Goal: Task Accomplishment & Management: Manage account settings

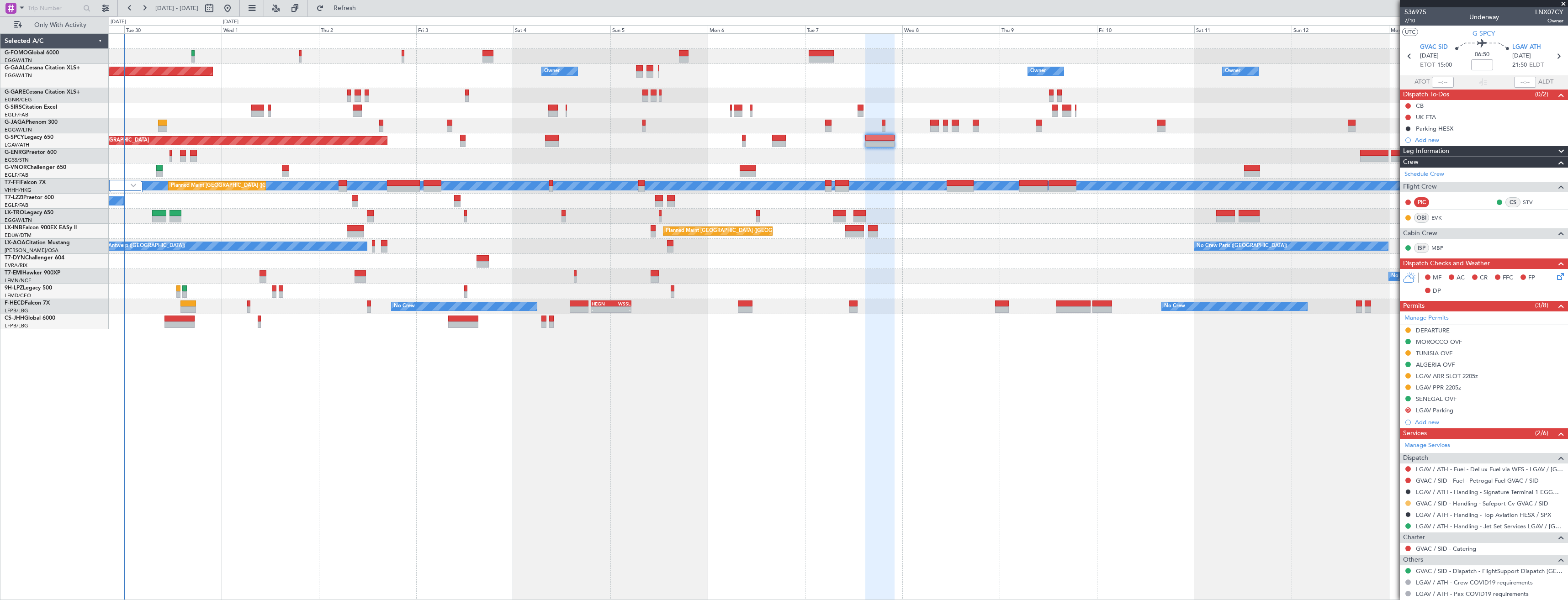
click at [698, 336] on button at bounding box center [1408, 503] width 5 height 5
click at [698, 336] on li "Confirmed" at bounding box center [1408, 490] width 106 height 14
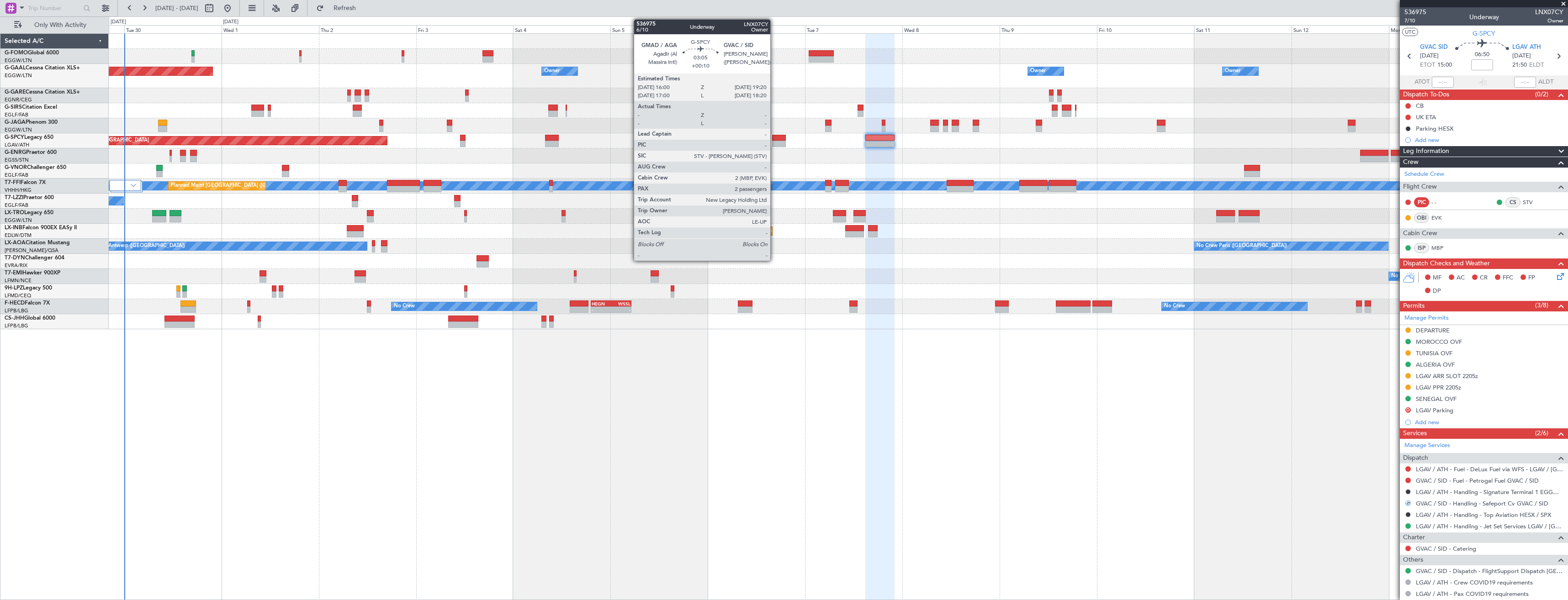
click at [698, 137] on div at bounding box center [779, 137] width 14 height 6
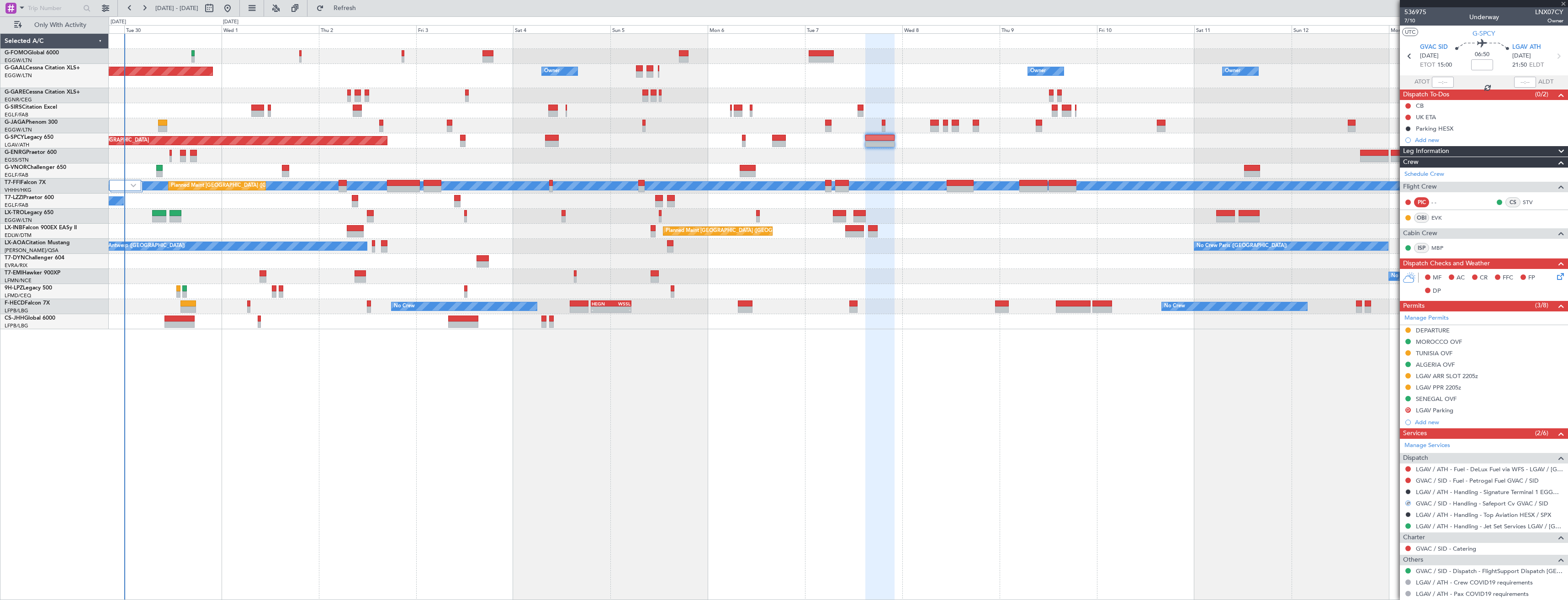
type input "+00:10"
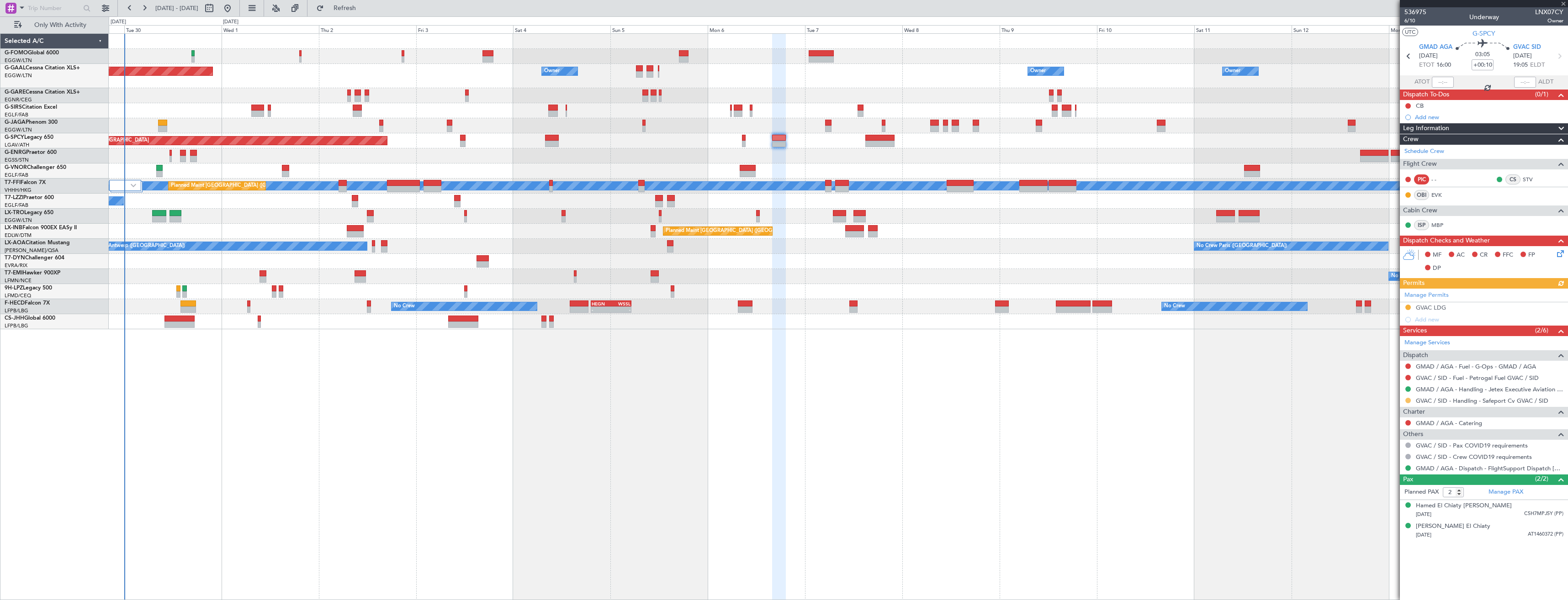
click at [698, 336] on button at bounding box center [1408, 401] width 5 height 5
click at [698, 336] on span "Confirmed" at bounding box center [1382, 509] width 29 height 10
click at [698, 295] on link "Manage Permits" at bounding box center [1427, 295] width 44 height 10
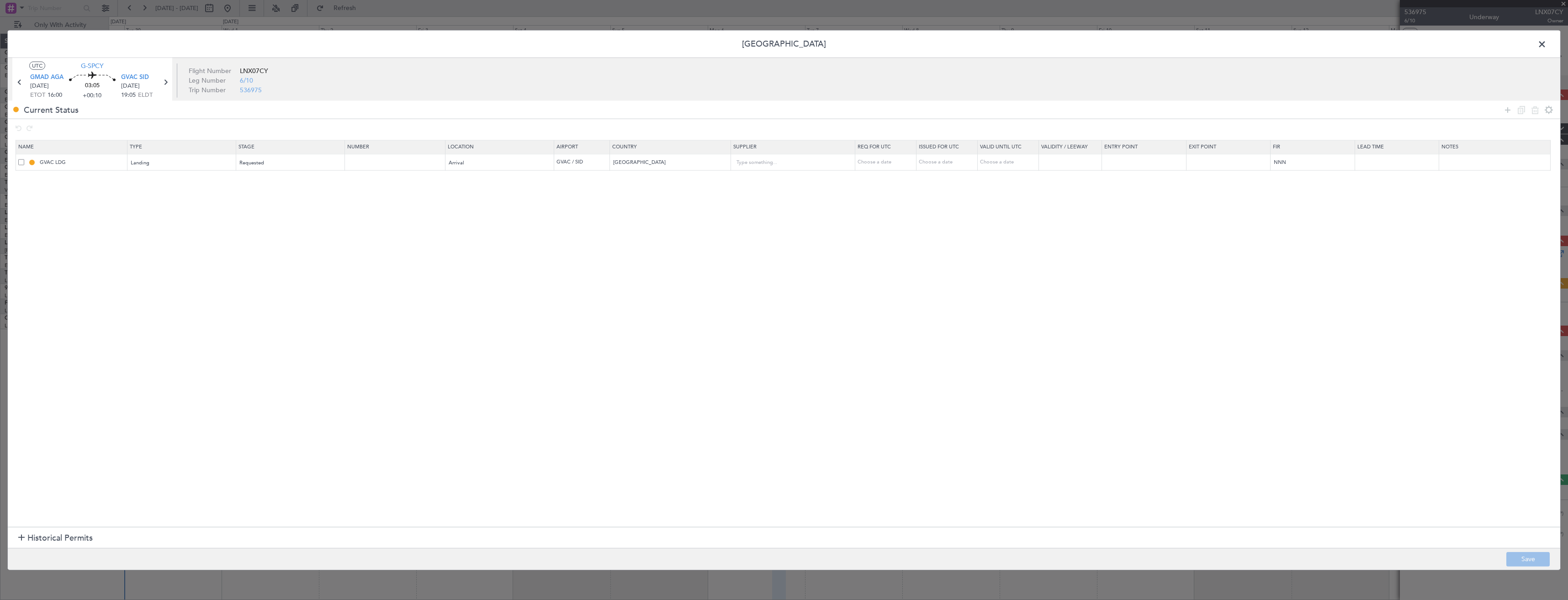
drag, startPoint x: 1507, startPoint y: 109, endPoint x: 1495, endPoint y: 110, distance: 12.0
click at [698, 109] on icon at bounding box center [1507, 109] width 11 height 11
click at [163, 185] on div "Type" at bounding box center [179, 180] width 95 height 14
click at [154, 261] on span "Slot" at bounding box center [184, 268] width 102 height 14
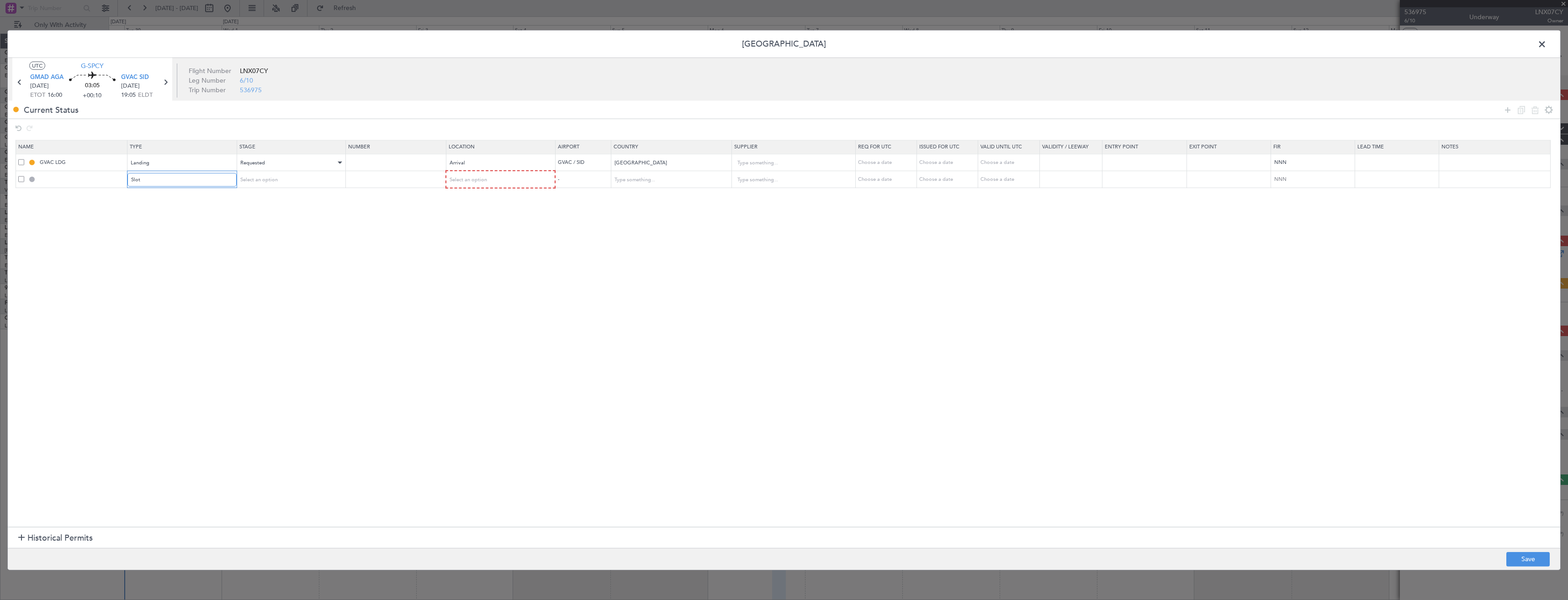
scroll to position [275, 0]
click at [288, 181] on div "Select an option" at bounding box center [287, 180] width 95 height 14
click at [290, 238] on span "Requested" at bounding box center [294, 240] width 102 height 14
click at [482, 177] on span "Select an option" at bounding box center [468, 179] width 37 height 7
click at [486, 225] on span "Arrival" at bounding box center [505, 226] width 102 height 14
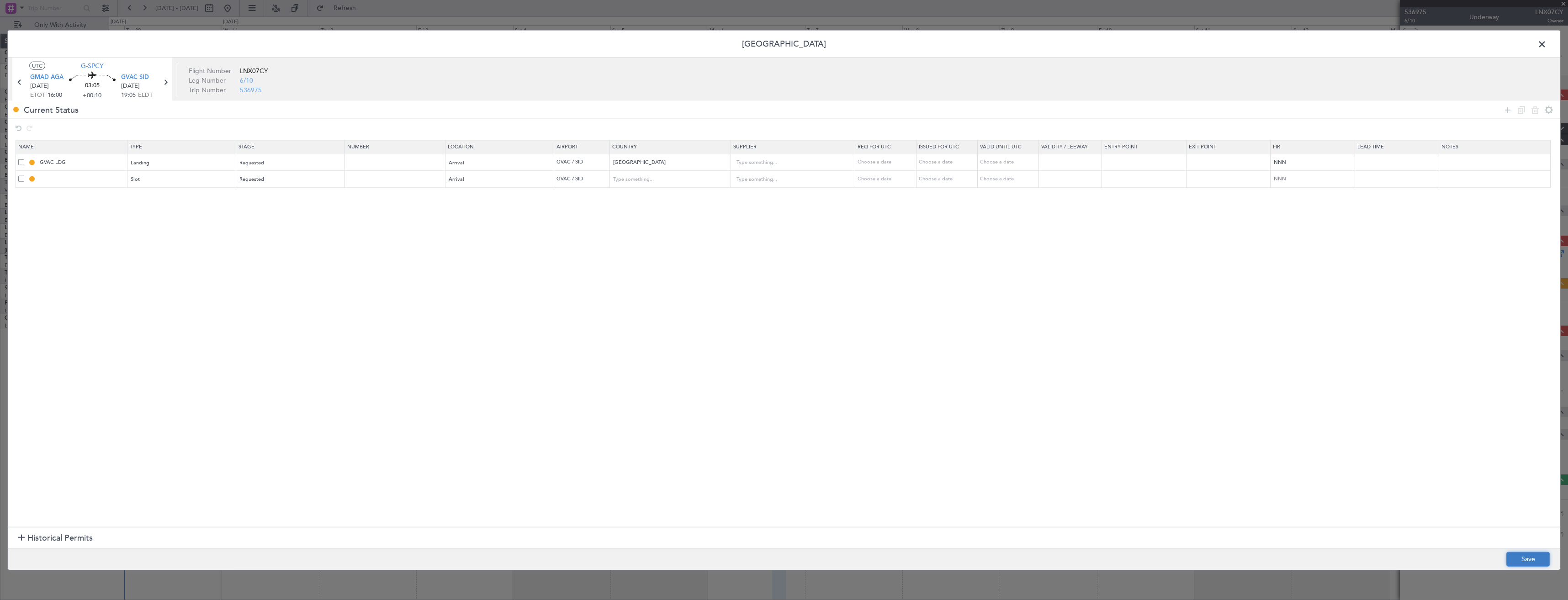
click at [698, 336] on button "Save" at bounding box center [1528, 558] width 43 height 15
type input "GVAC ARR SLOT"
type input "[GEOGRAPHIC_DATA]"
type input "NNN"
click at [89, 179] on input "GVAC ARR SLOT" at bounding box center [82, 179] width 89 height 8
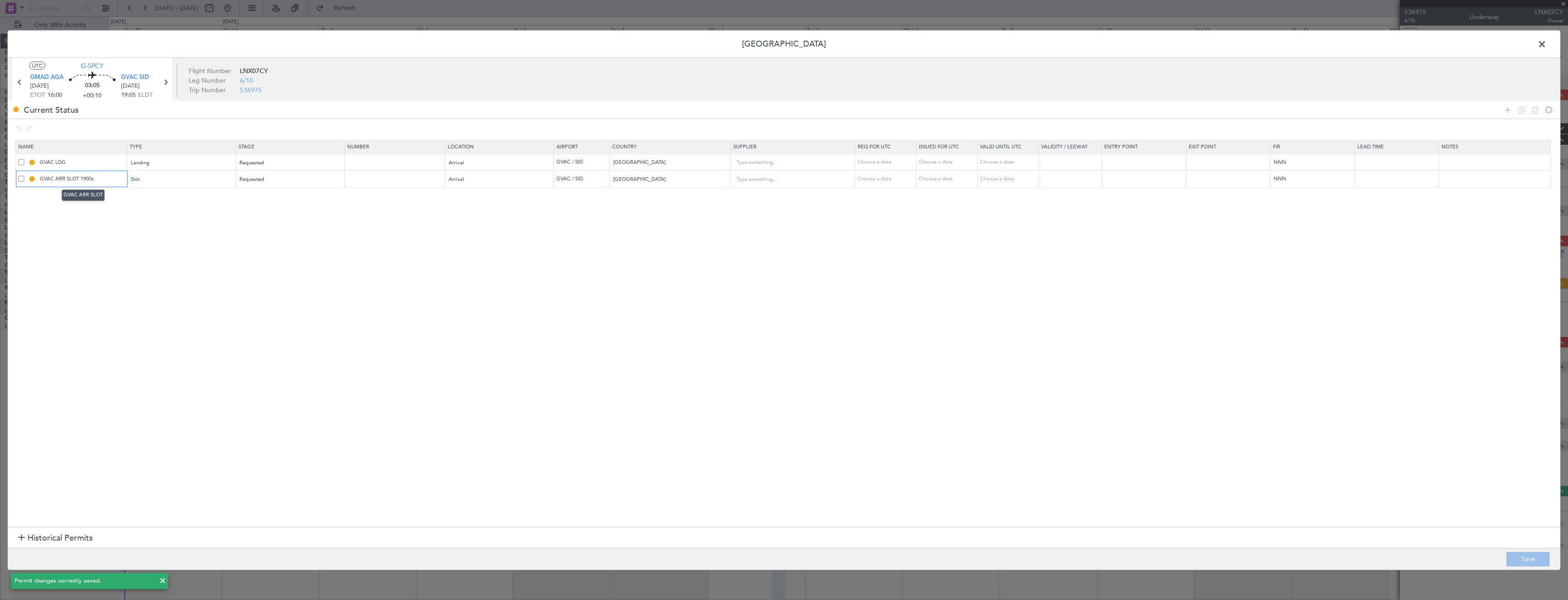
type input "GVAC ARR SLOT 1900z"
click at [698, 336] on button "Save" at bounding box center [1528, 558] width 43 height 15
click at [698, 43] on span at bounding box center [1547, 46] width 0 height 18
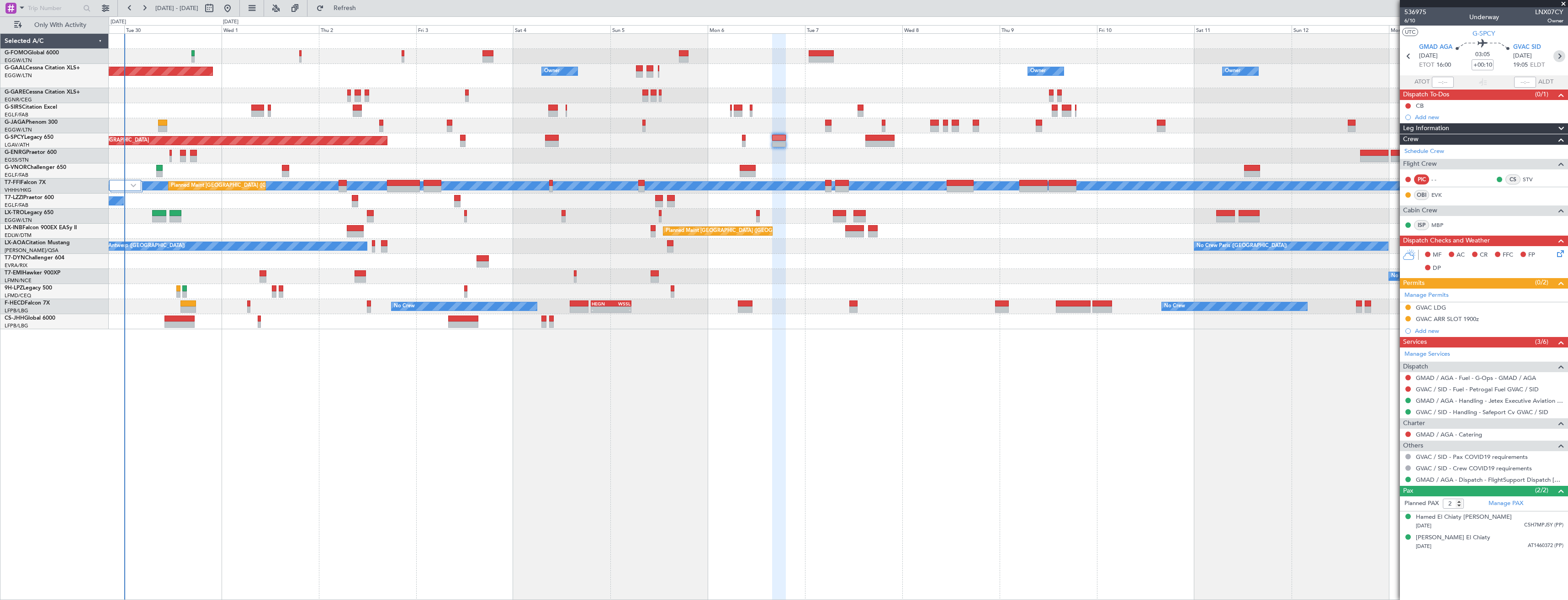
click at [698, 53] on icon at bounding box center [1559, 56] width 12 height 12
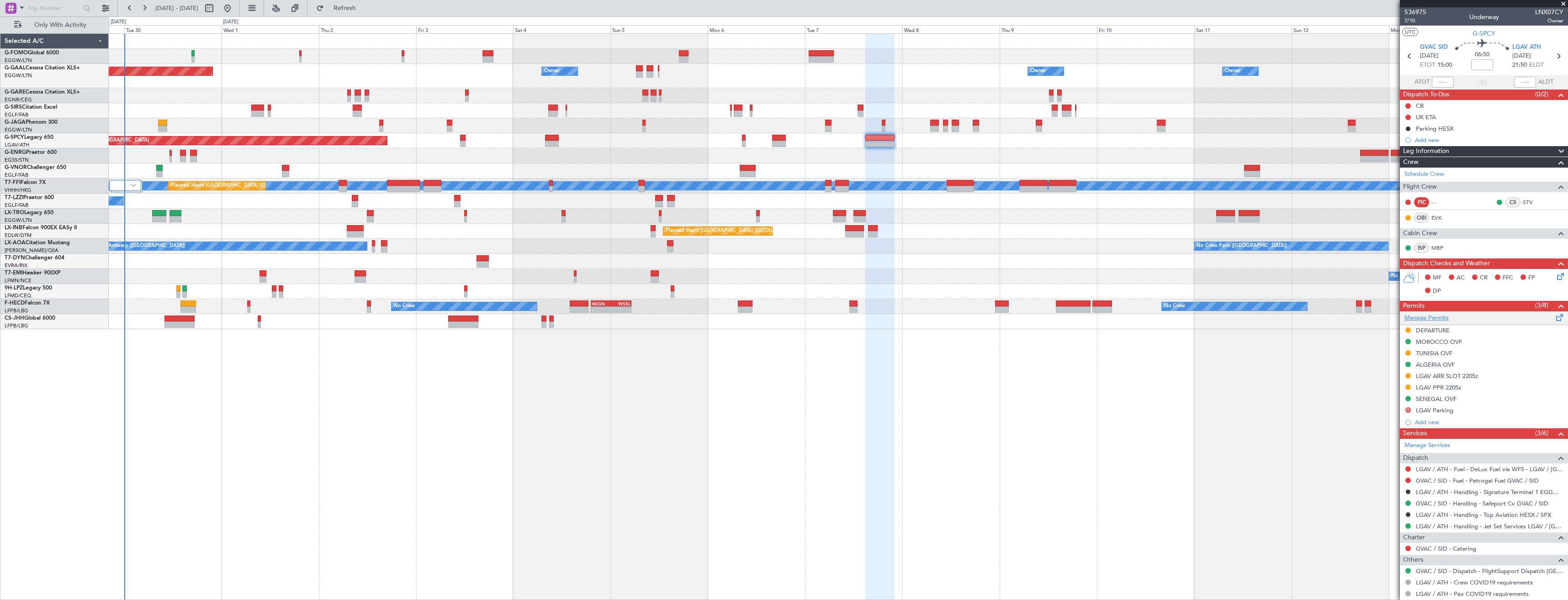
click at [698, 315] on link "Manage Permits" at bounding box center [1427, 318] width 44 height 10
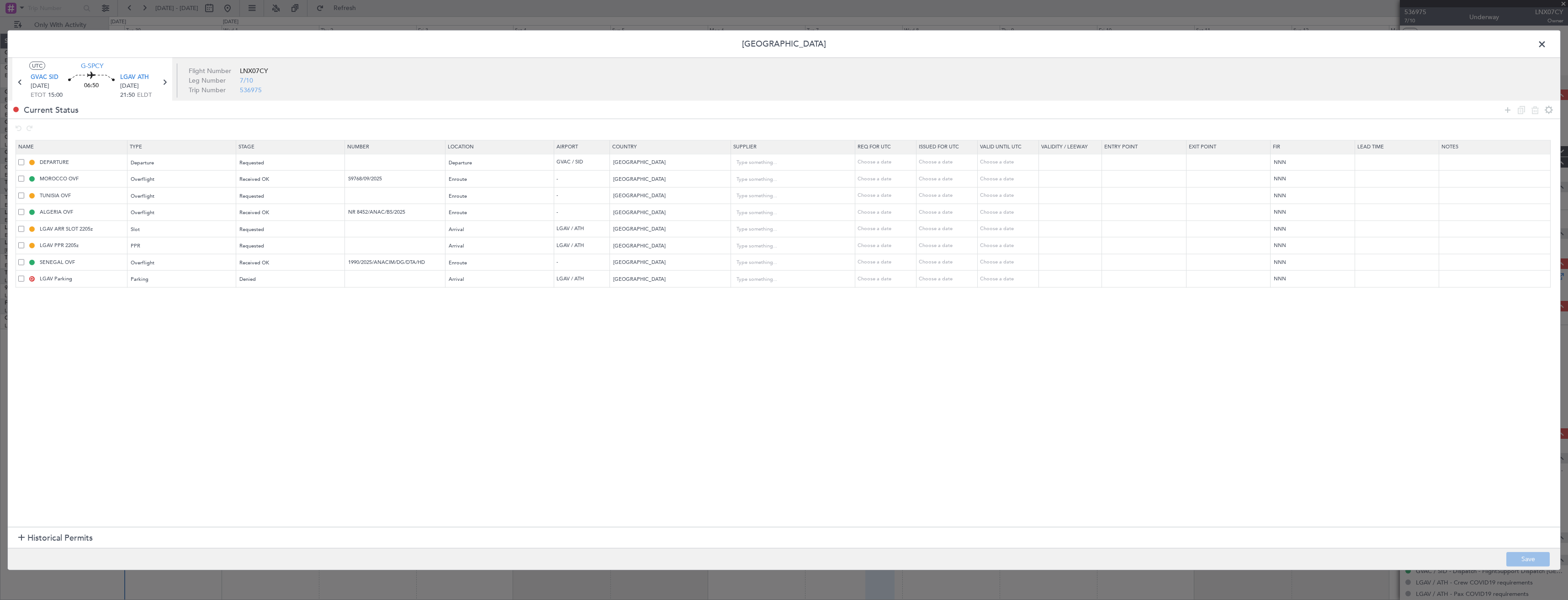
drag, startPoint x: 1505, startPoint y: 108, endPoint x: 1431, endPoint y: 122, distance: 75.3
click at [698, 107] on icon at bounding box center [1507, 109] width 11 height 11
click at [154, 302] on div "Type" at bounding box center [179, 297] width 95 height 14
click at [149, 336] on span "Slot" at bounding box center [184, 383] width 102 height 14
click at [267, 297] on span "Select an option" at bounding box center [258, 297] width 37 height 7
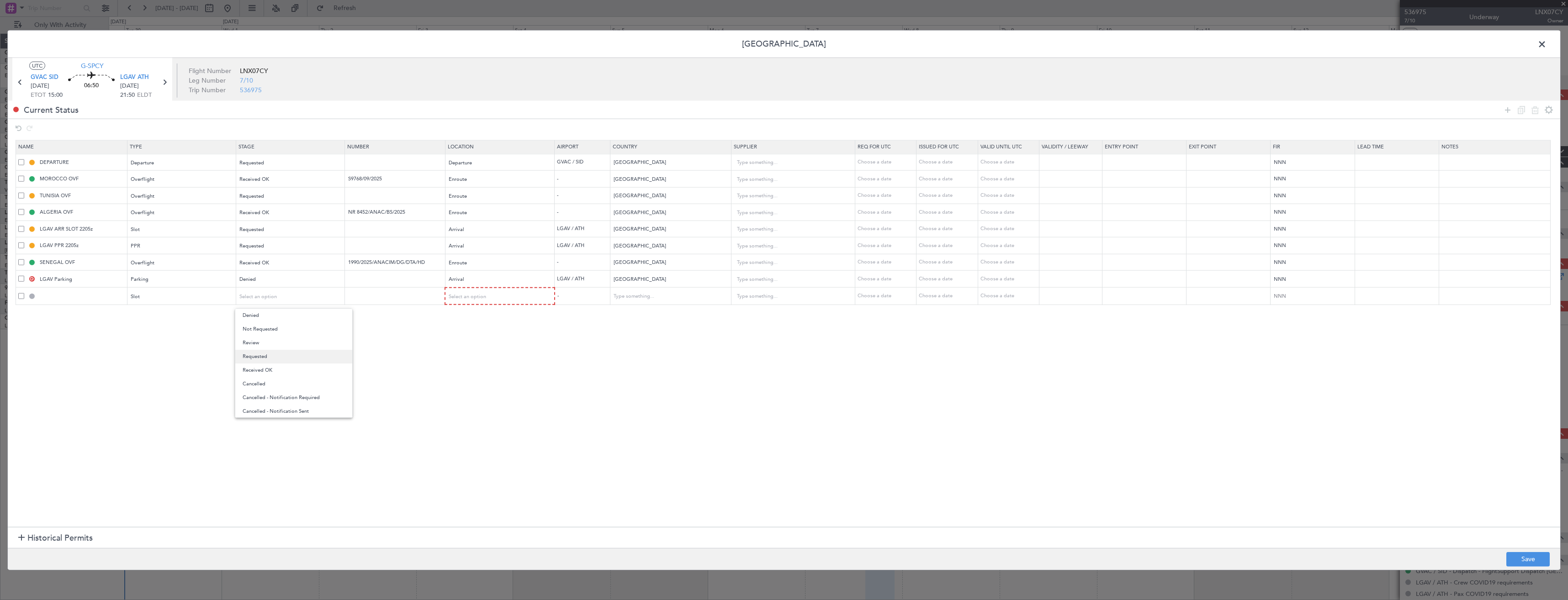
click at [273, 336] on span "Requested" at bounding box center [294, 356] width 102 height 14
click at [486, 290] on div "Select an option" at bounding box center [497, 297] width 96 height 14
click at [510, 319] on span "Departure" at bounding box center [505, 316] width 102 height 14
click at [698, 336] on button "Save" at bounding box center [1528, 558] width 43 height 15
type input "GVAC DEP SLOT"
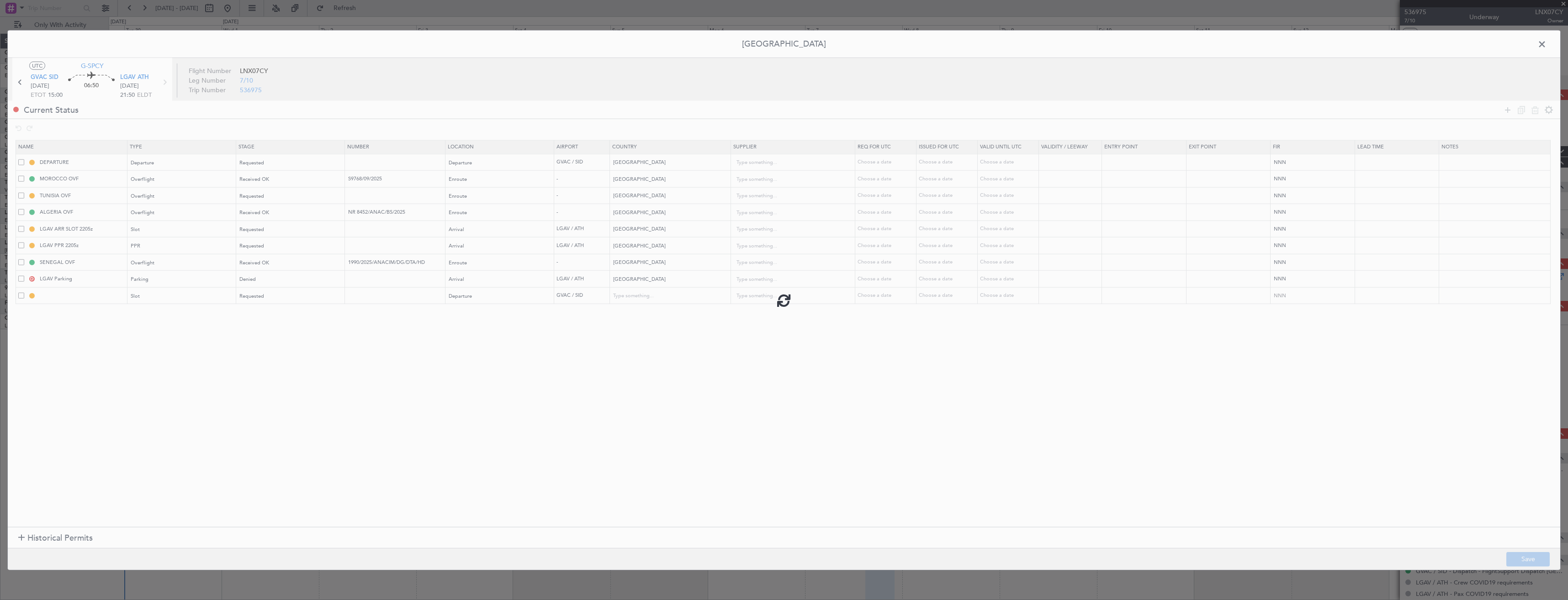
type input "[GEOGRAPHIC_DATA]"
type input "NNN"
click at [103, 303] on td "GVAC DEP SLOT" at bounding box center [71, 295] width 111 height 16
click at [102, 298] on input "GVAC DEP SLOT" at bounding box center [82, 296] width 89 height 8
type input "GVAC DEP SLOT 1500z"
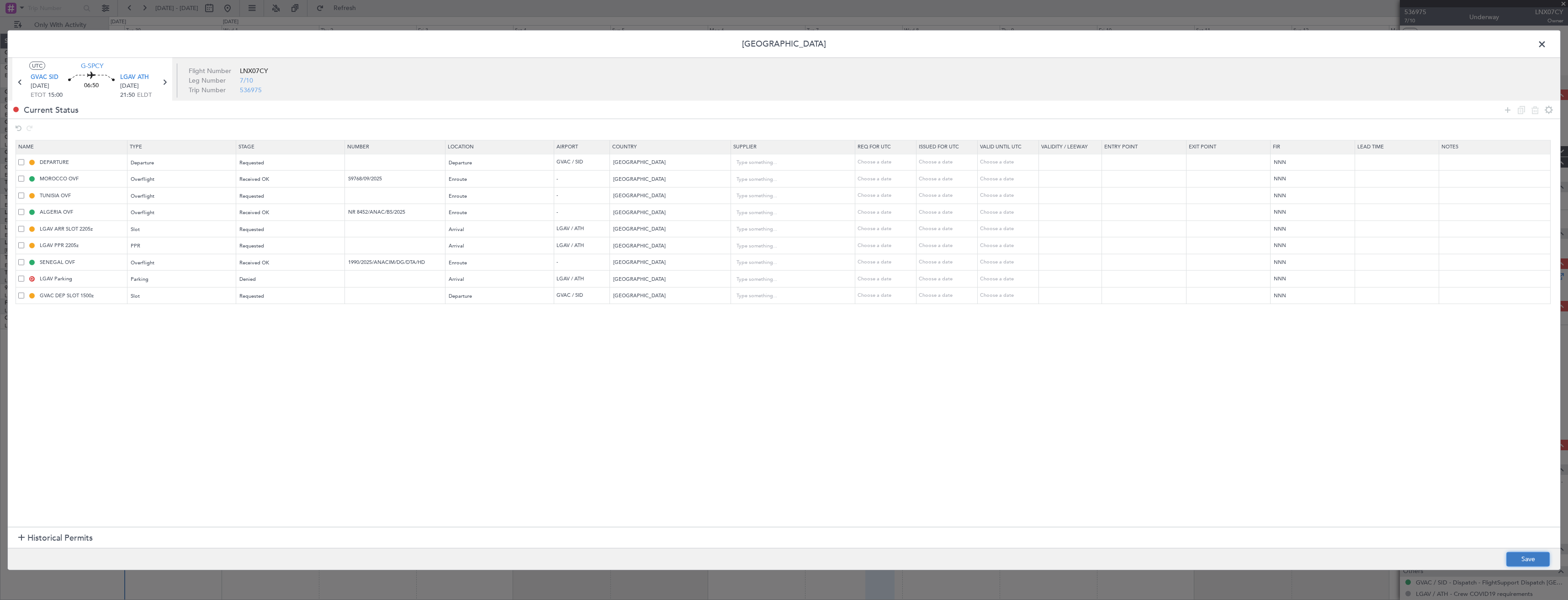
click at [698, 336] on button "Save" at bounding box center [1528, 558] width 43 height 15
click at [698, 42] on span at bounding box center [1547, 46] width 0 height 18
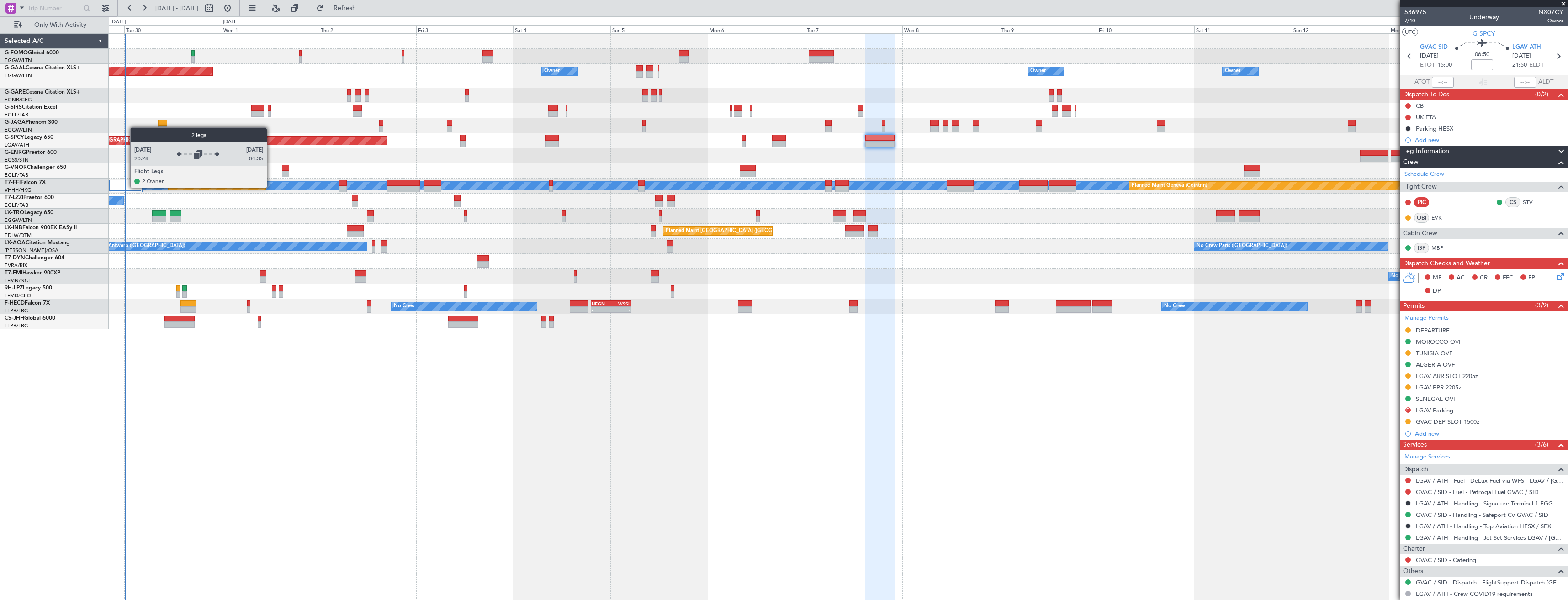
click at [128, 186] on div at bounding box center [125, 185] width 32 height 11
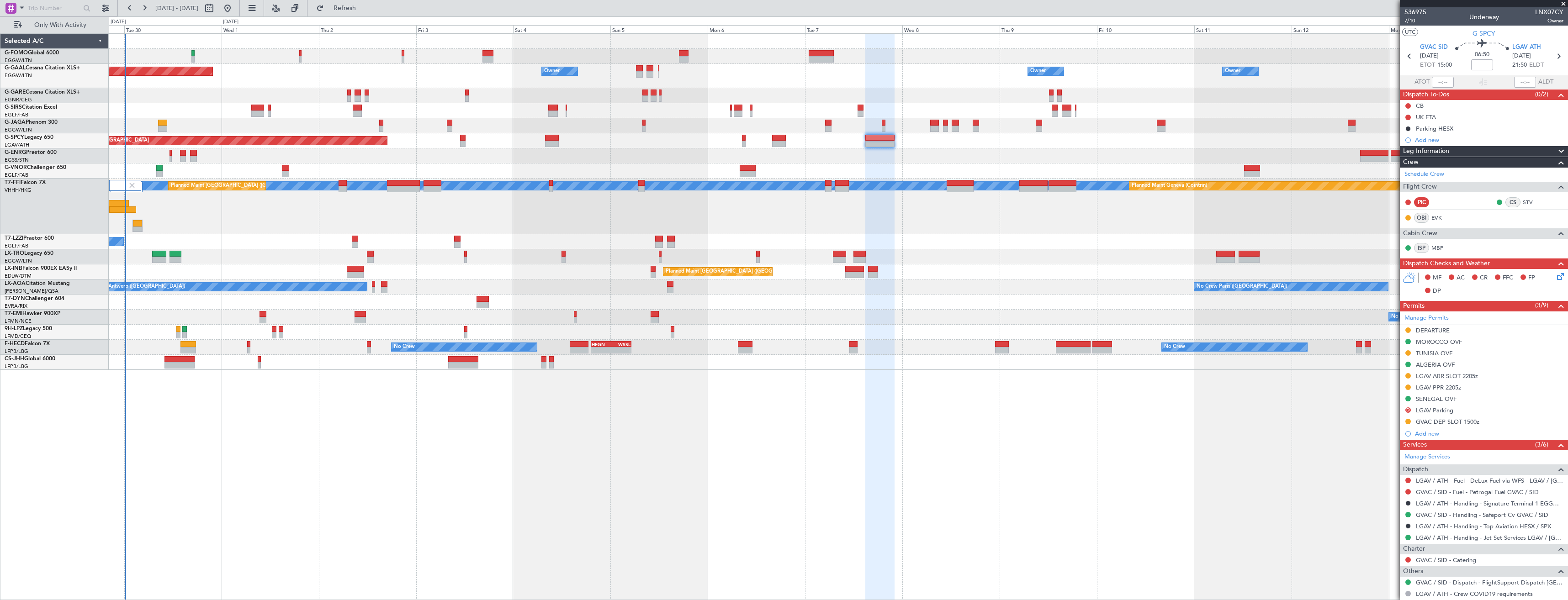
click at [129, 205] on div "[PERSON_NAME] [PERSON_NAME] Planned Maint Geneva ([GEOGRAPHIC_DATA]) Planned Ma…" at bounding box center [837, 206] width 1459 height 55
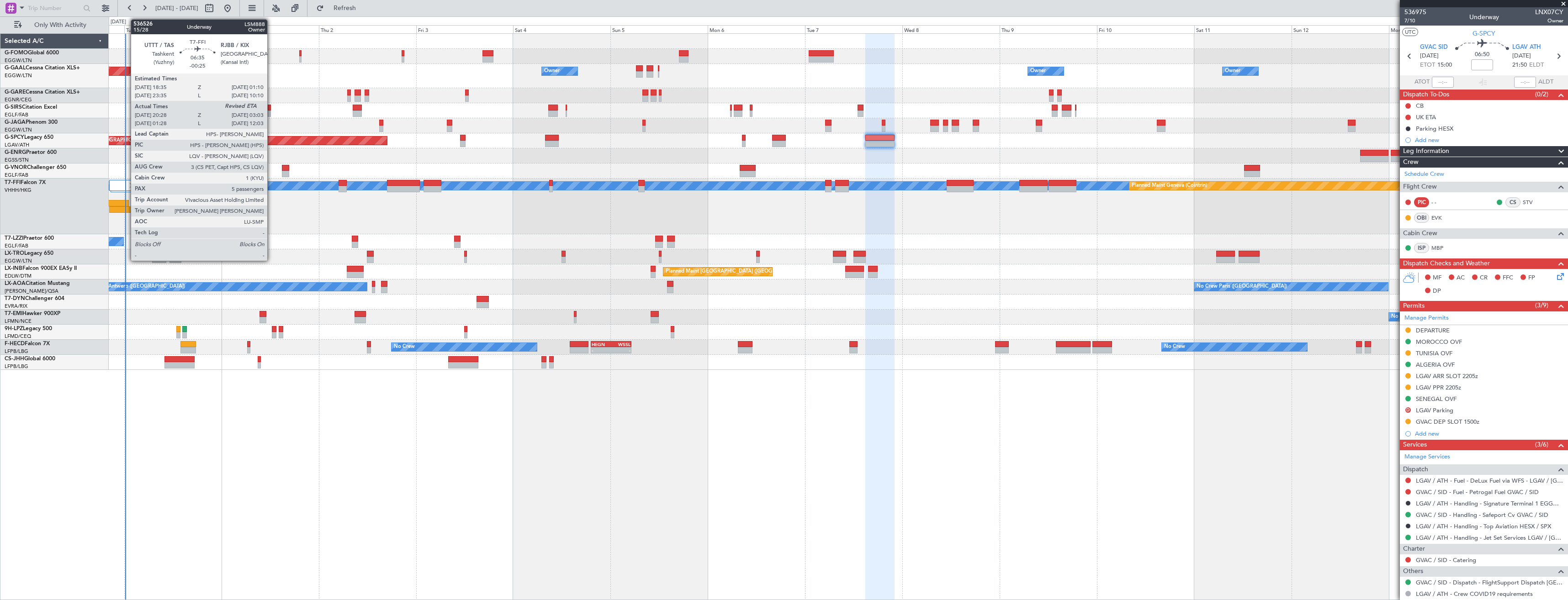
click at [126, 208] on div at bounding box center [122, 209] width 27 height 6
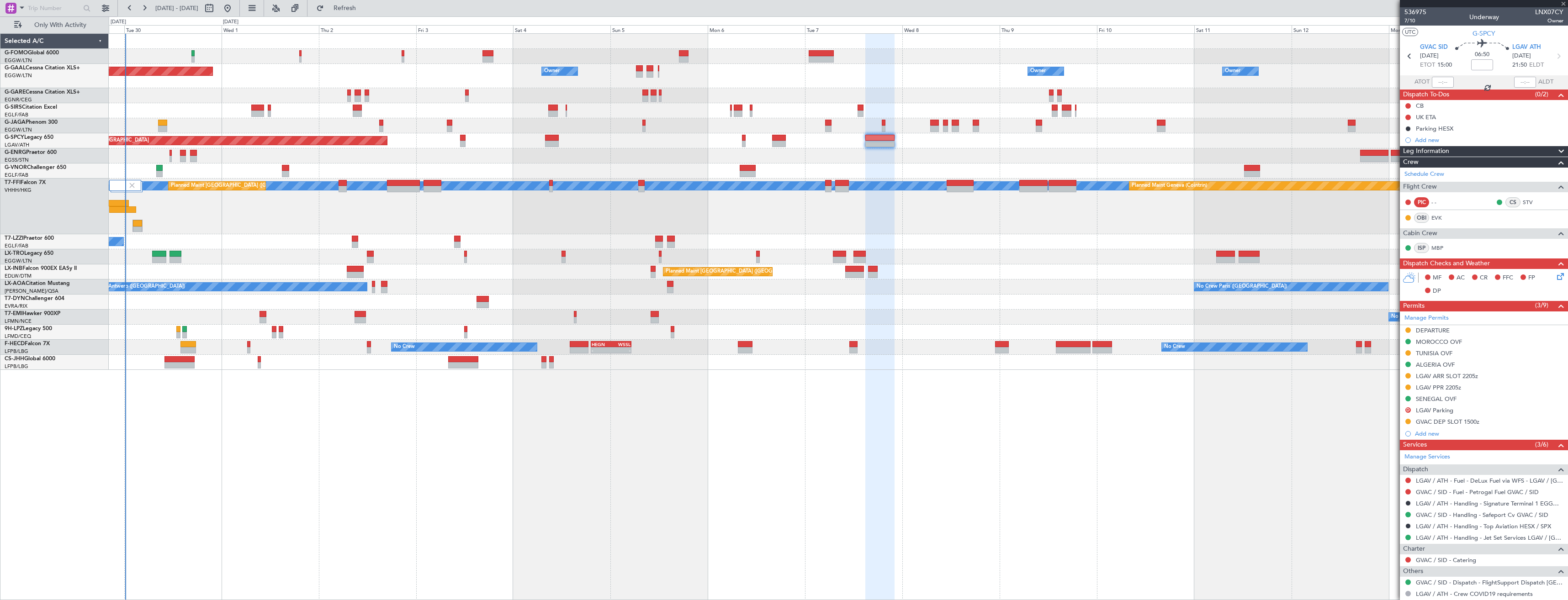
type input "-00:25"
type input "20:28"
type input "5"
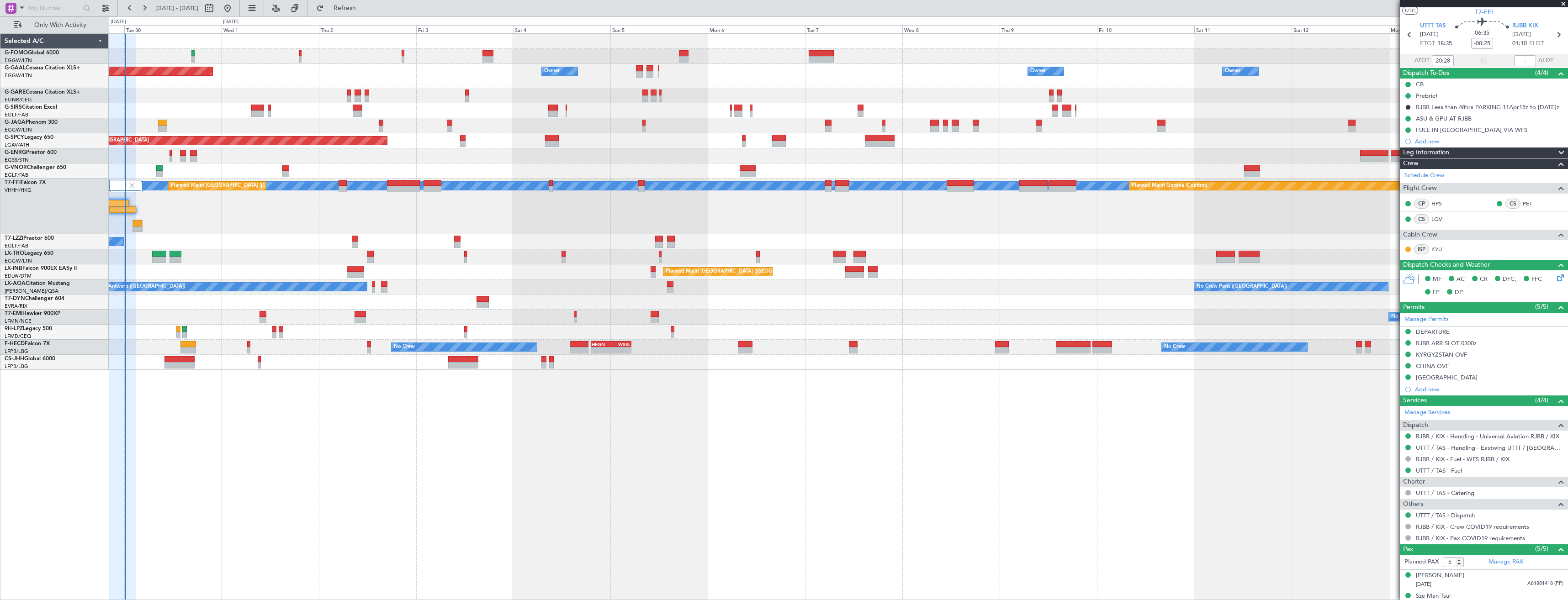
scroll to position [0, 0]
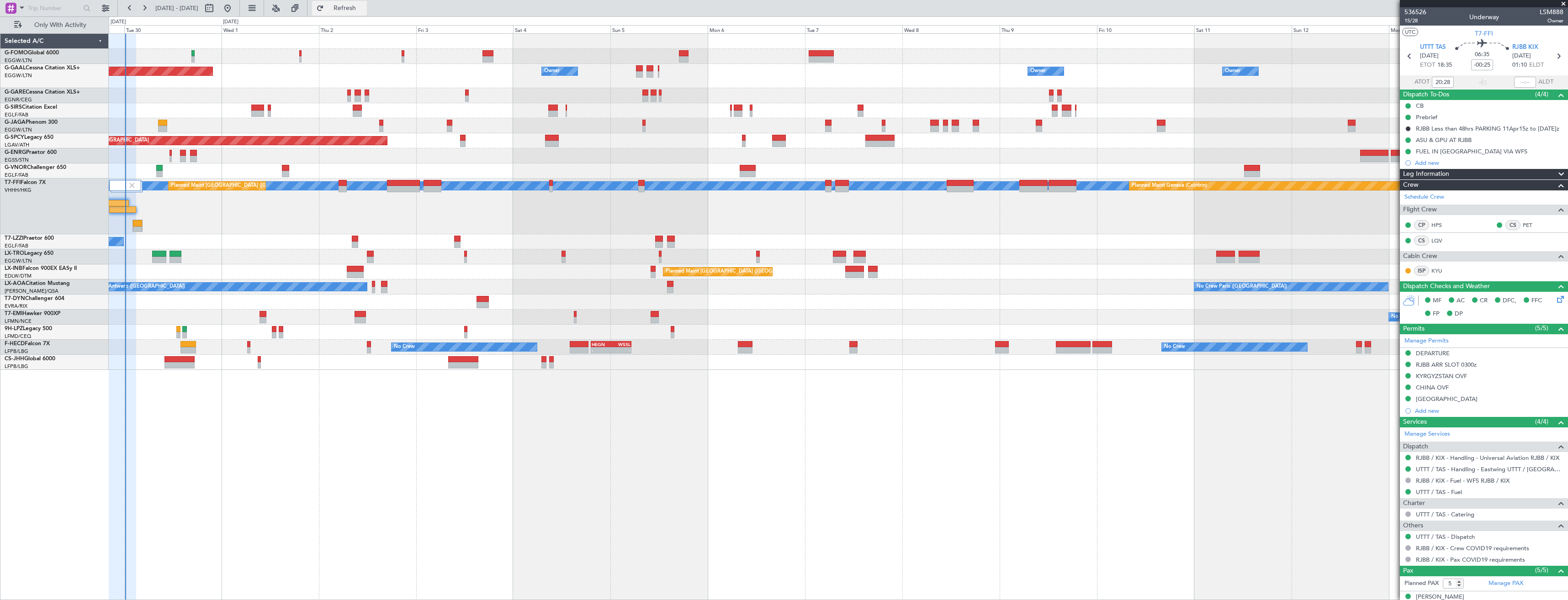
click at [364, 10] on span "Refresh" at bounding box center [344, 8] width 38 height 6
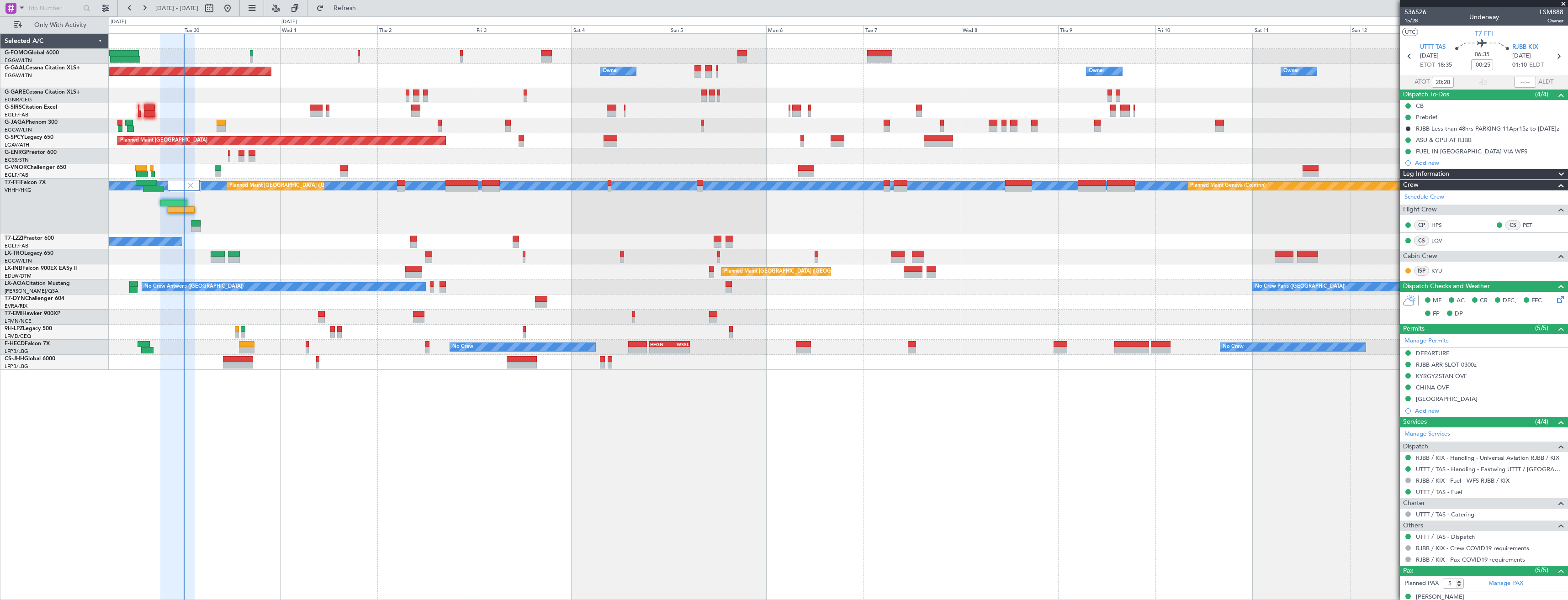
click at [230, 215] on div "[PERSON_NAME] [PERSON_NAME] Planned Maint Geneva ([GEOGRAPHIC_DATA]) Planned Ma…" at bounding box center [837, 206] width 1459 height 55
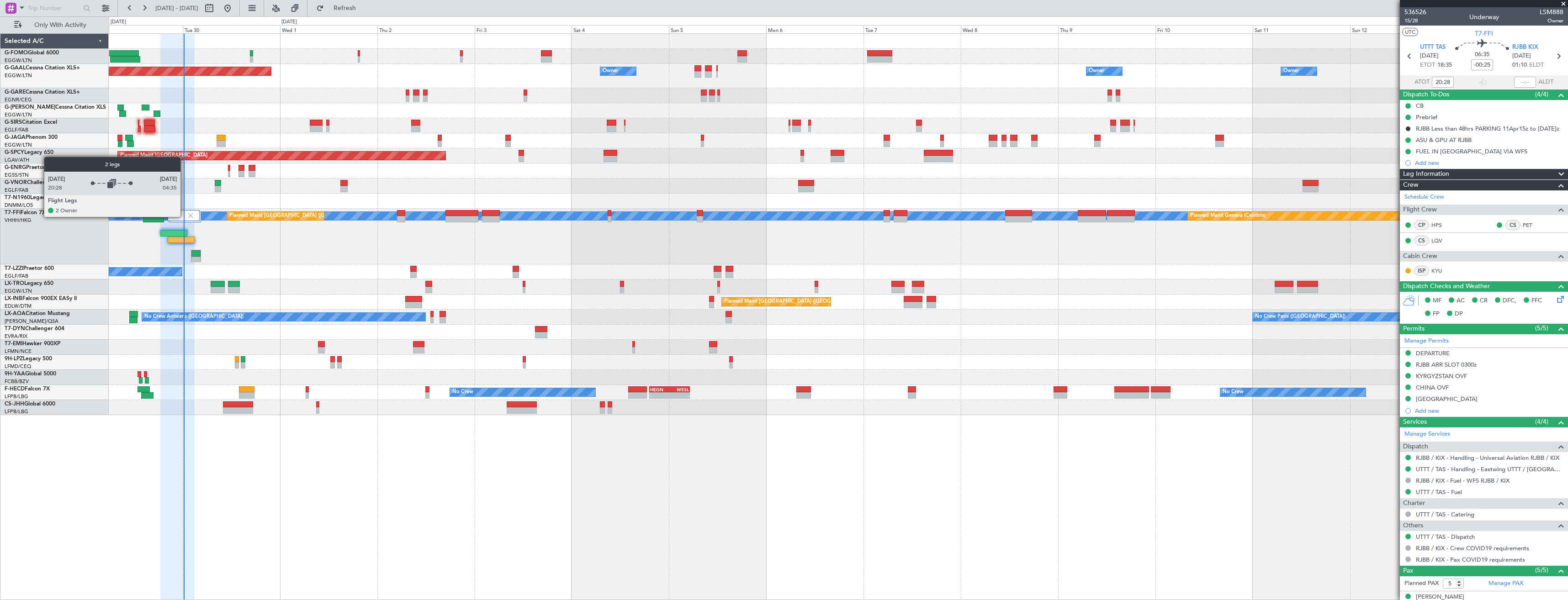
click at [185, 217] on div at bounding box center [183, 215] width 32 height 11
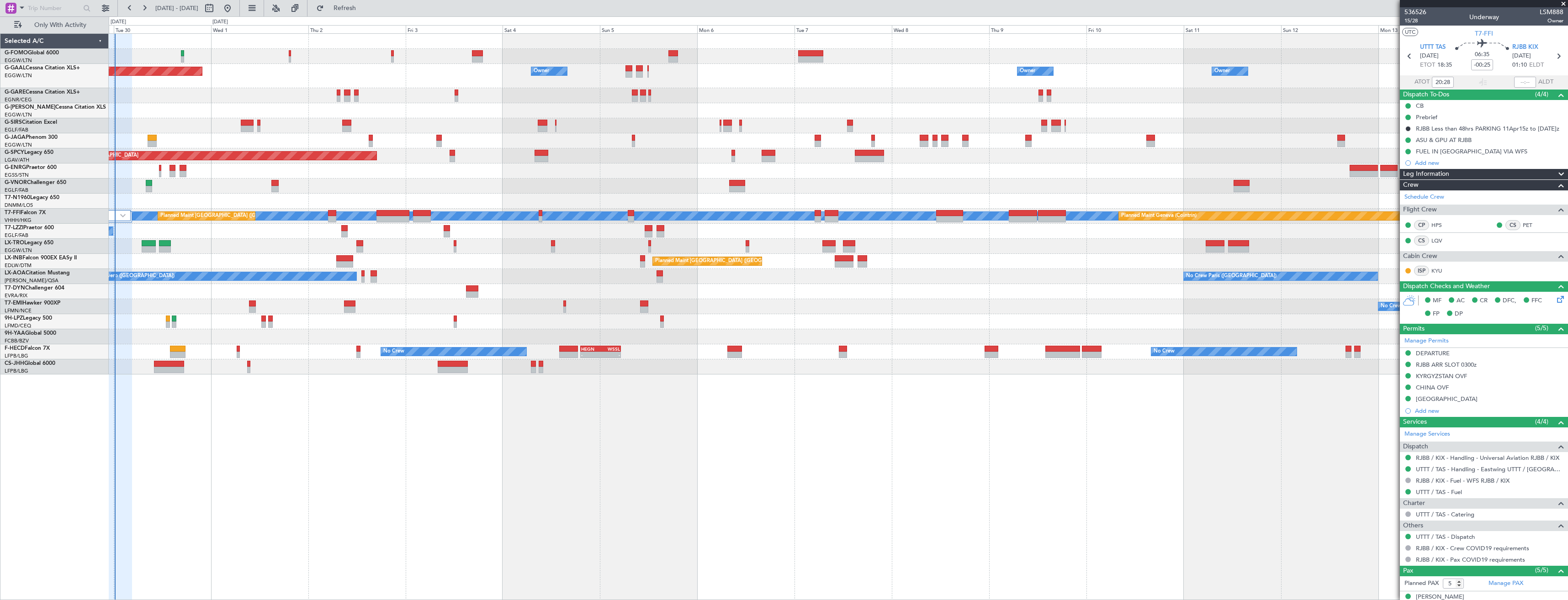
click at [167, 235] on div "A/C Unavailable [GEOGRAPHIC_DATA] ([GEOGRAPHIC_DATA])" at bounding box center [837, 231] width 1459 height 15
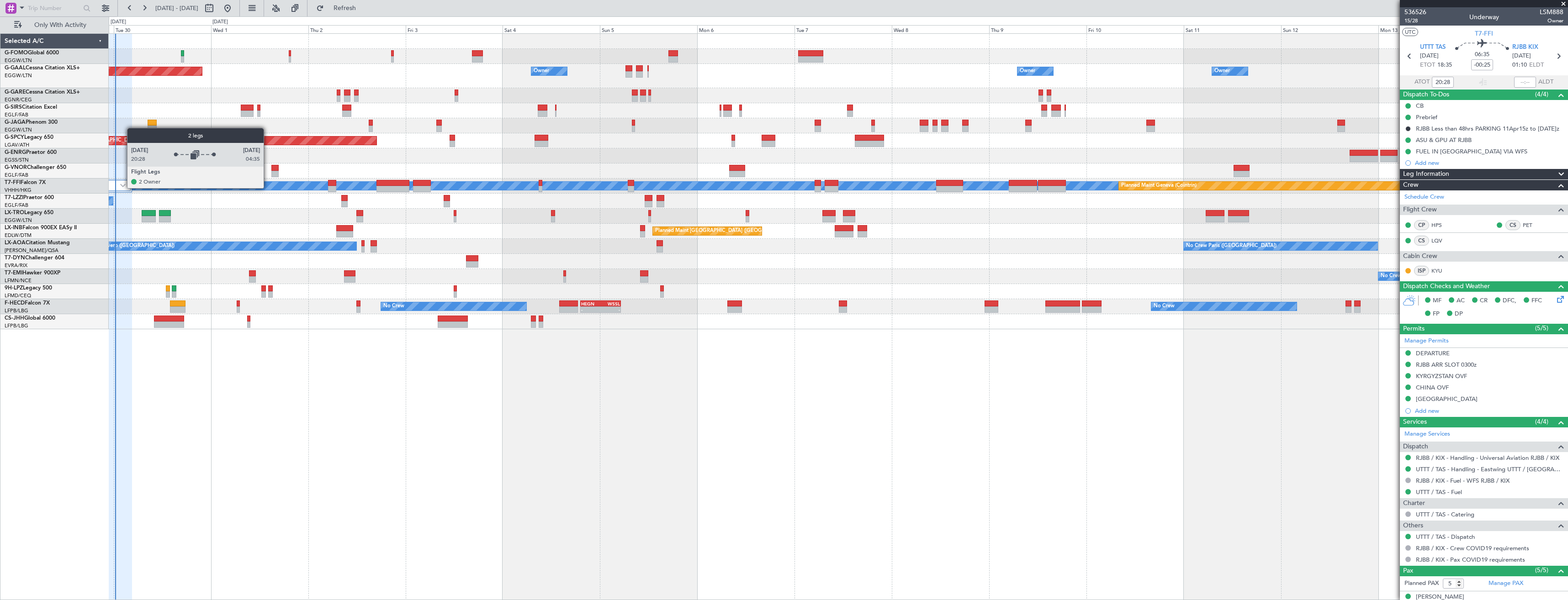
click at [122, 187] on div at bounding box center [115, 185] width 32 height 11
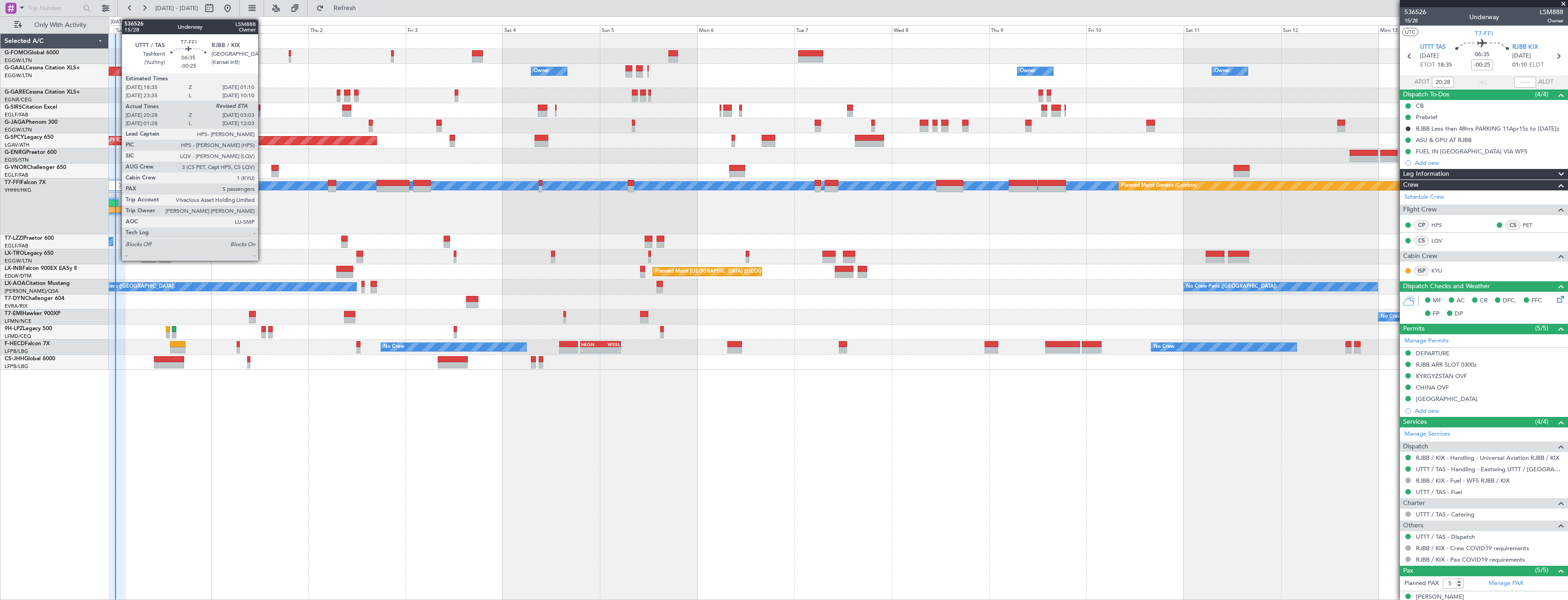
click at [117, 208] on div at bounding box center [112, 209] width 27 height 6
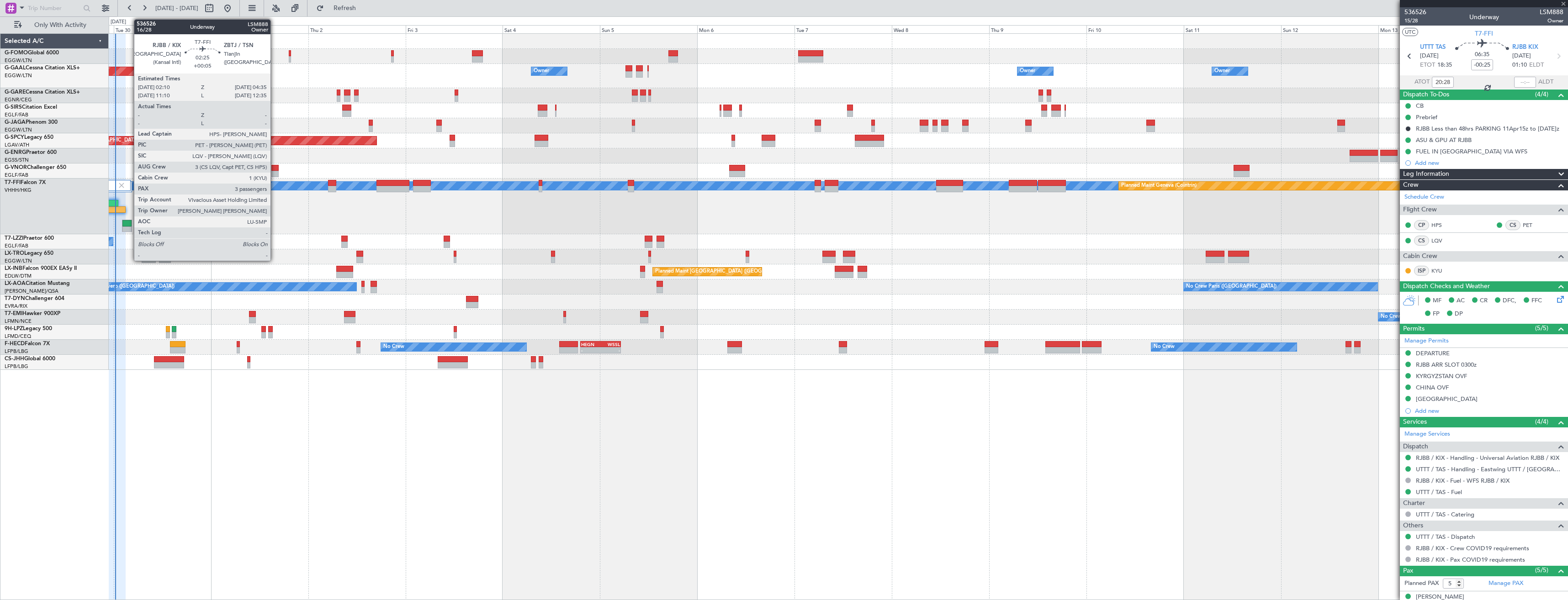
click at [129, 228] on div at bounding box center [127, 229] width 10 height 6
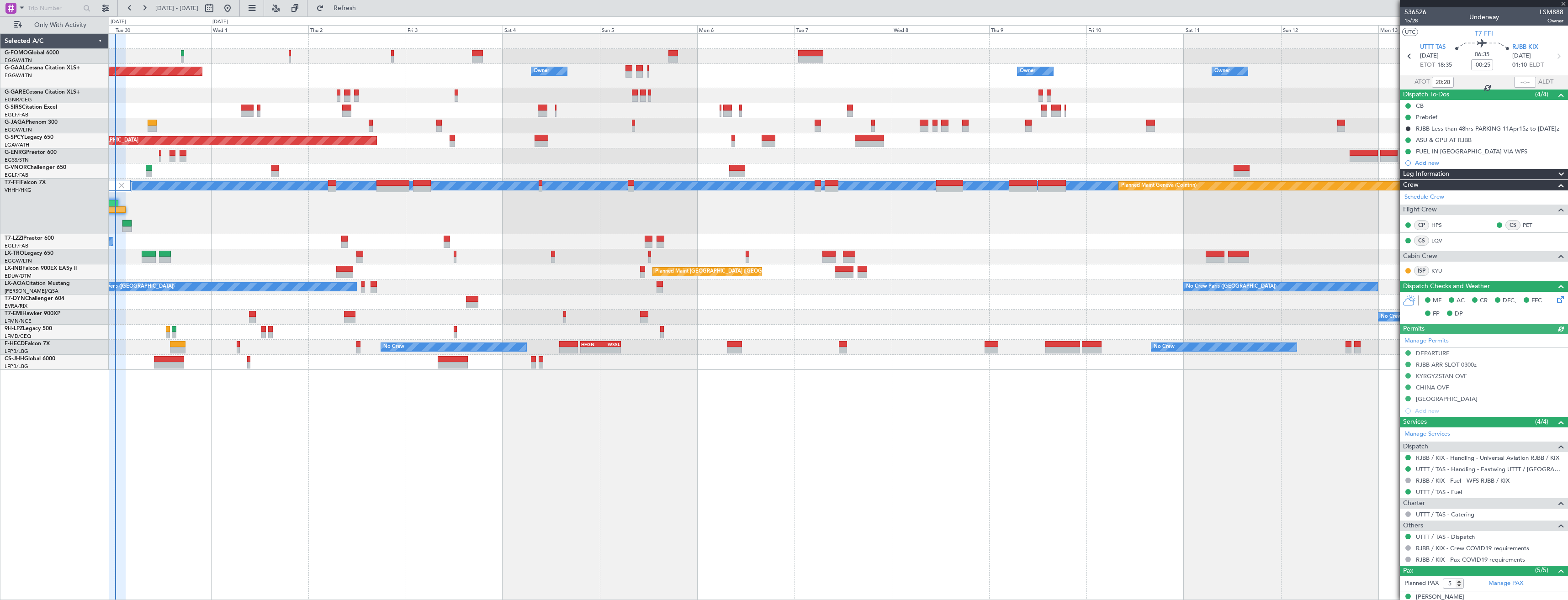
type input "+00:05"
type input "3"
